Goal: Information Seeking & Learning: Learn about a topic

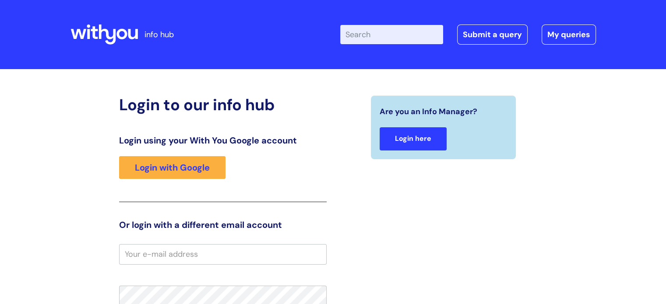
click at [406, 142] on link "Login here" at bounding box center [412, 138] width 67 height 23
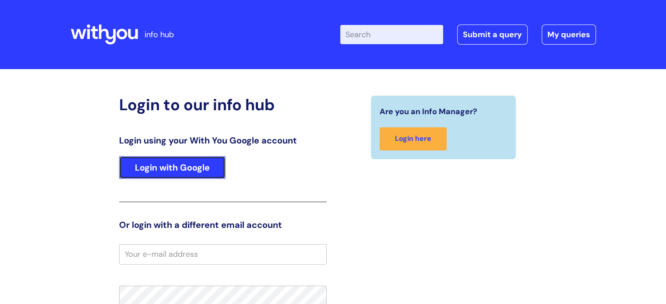
click at [182, 165] on link "Login with Google" at bounding box center [172, 167] width 106 height 23
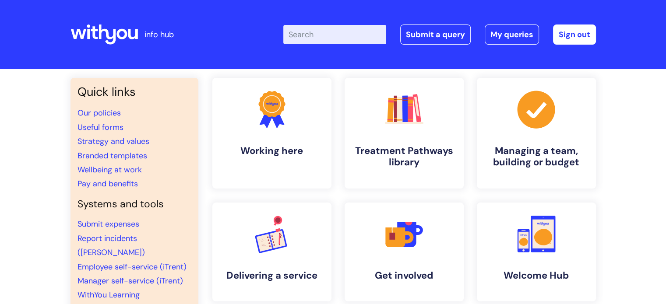
click at [339, 34] on input "Enter your search term here..." at bounding box center [334, 34] width 103 height 19
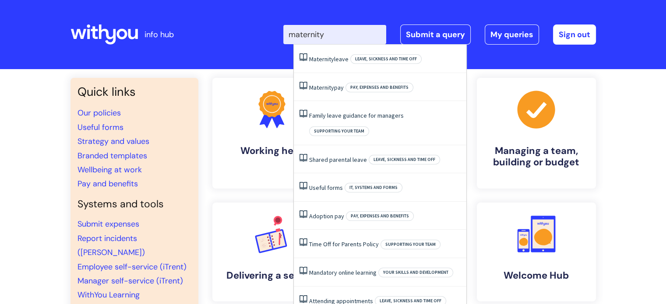
type input "maternity"
click button "Search" at bounding box center [0, 0] width 0 height 0
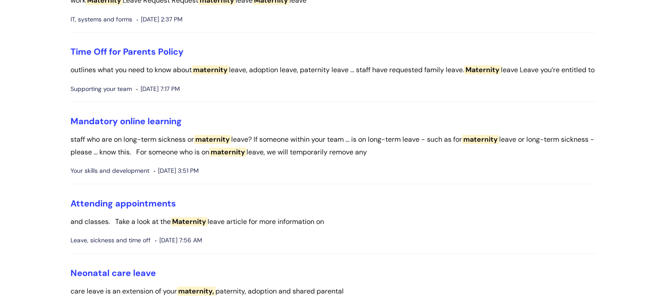
scroll to position [613, 0]
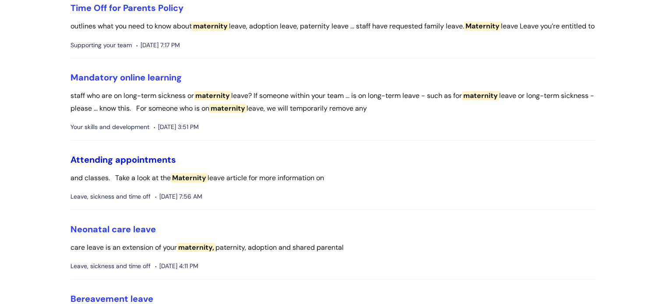
click at [125, 165] on link "Attending appointments" at bounding box center [122, 159] width 105 height 11
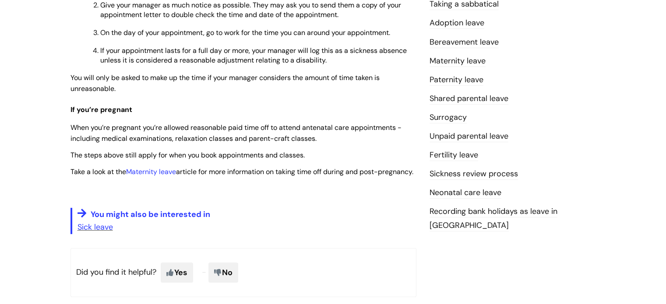
scroll to position [306, 0]
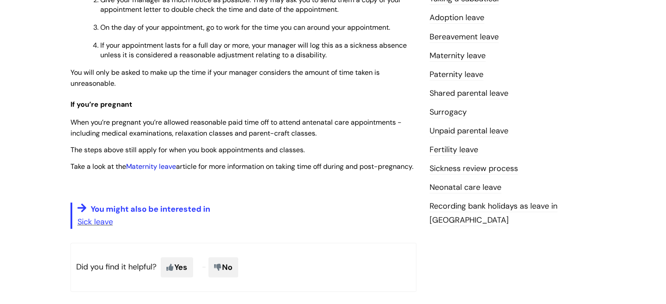
click at [155, 166] on link "Maternity leave" at bounding box center [151, 166] width 50 height 9
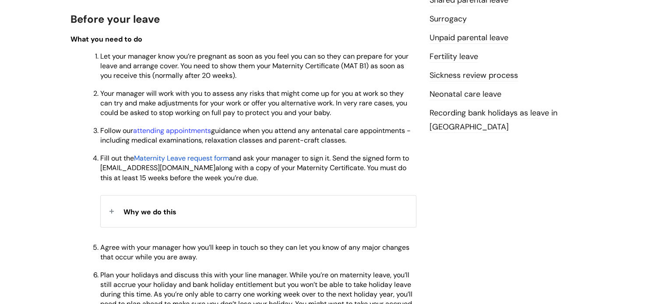
scroll to position [438, 0]
